Goal: Navigation & Orientation: Find specific page/section

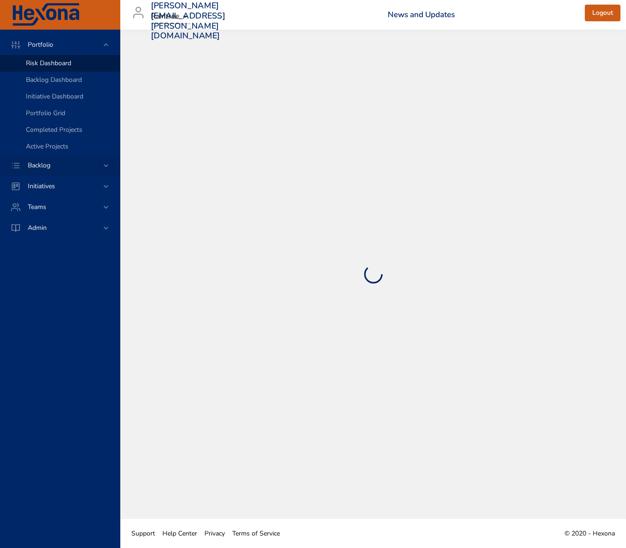
click at [37, 161] on span "Backlog" at bounding box center [38, 165] width 37 height 9
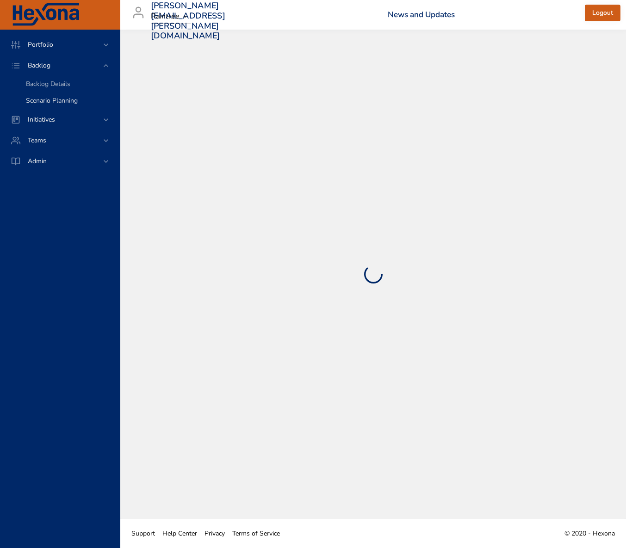
click at [49, 93] on link "Scenario Planning" at bounding box center [60, 101] width 120 height 17
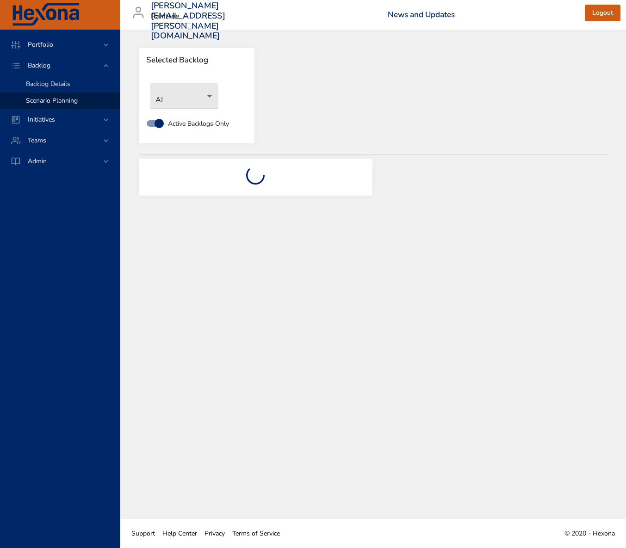
click at [68, 84] on span "Backlog Details" at bounding box center [48, 84] width 44 height 9
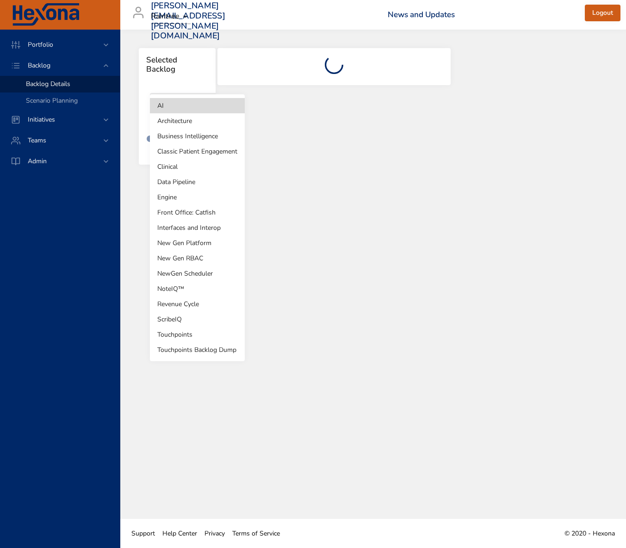
click at [203, 109] on body "Portfolio Backlog Backlog Details Scenario Planning Initiatives Teams Admin [PE…" at bounding box center [313, 274] width 626 height 548
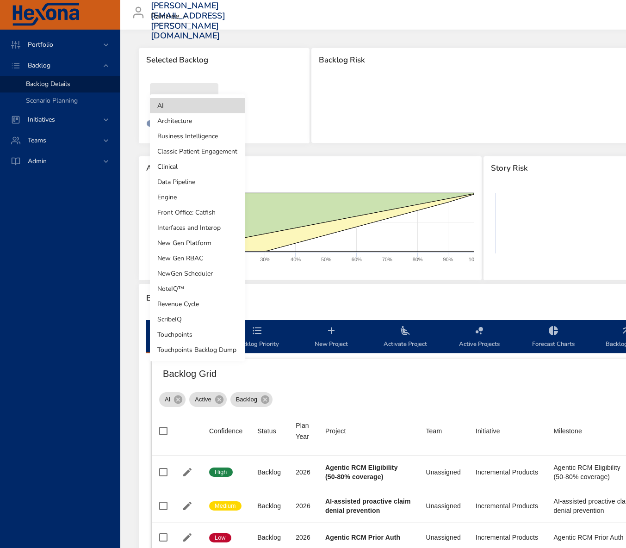
click at [228, 291] on li "NoteIQ™" at bounding box center [197, 288] width 95 height 15
